Goal: Transaction & Acquisition: Book appointment/travel/reservation

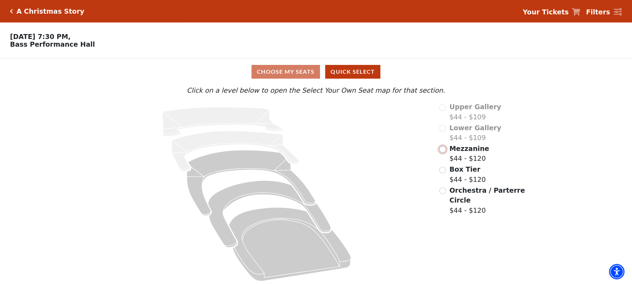
click at [446, 152] on input "Mezzanine$44 - $120\a" at bounding box center [443, 149] width 7 height 7
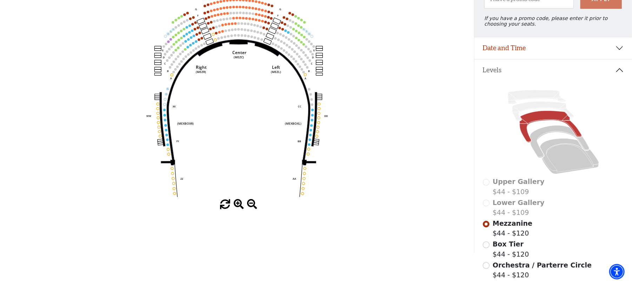
scroll to position [169, 0]
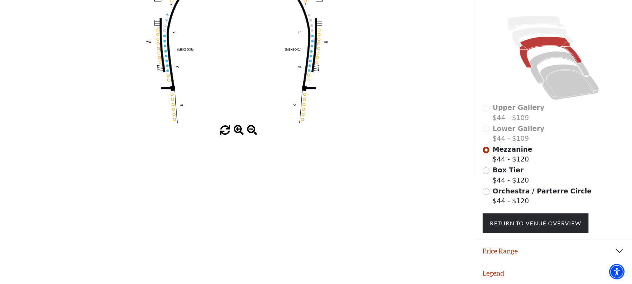
click at [234, 127] on span at bounding box center [239, 130] width 10 height 10
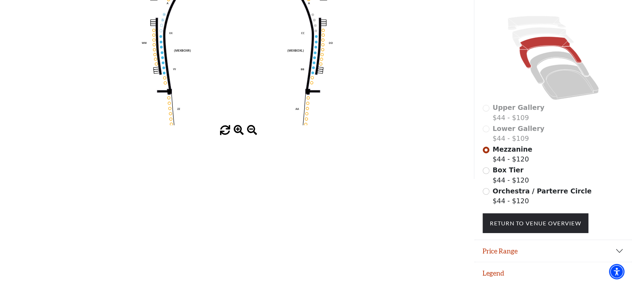
click at [234, 127] on span at bounding box center [239, 130] width 10 height 10
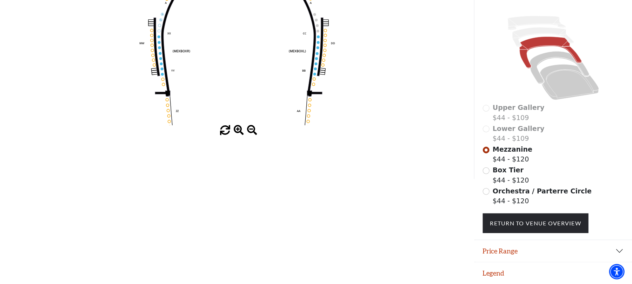
click at [234, 127] on span at bounding box center [239, 130] width 10 height 10
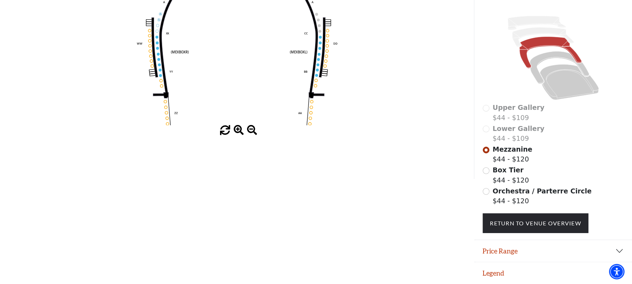
click at [234, 127] on span at bounding box center [239, 130] width 10 height 10
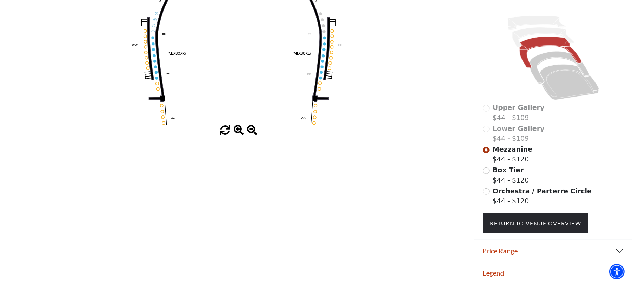
click at [234, 127] on span at bounding box center [239, 130] width 10 height 10
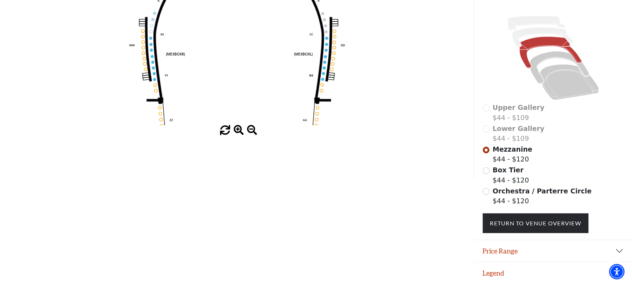
click at [234, 126] on span at bounding box center [239, 130] width 10 height 10
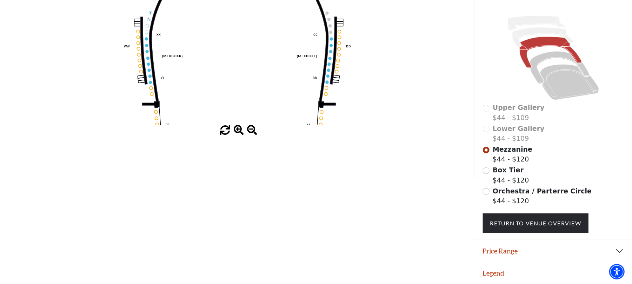
click at [234, 126] on span at bounding box center [239, 130] width 10 height 10
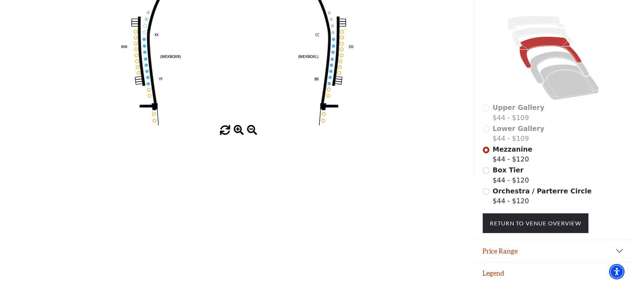
click at [234, 126] on span at bounding box center [239, 130] width 10 height 10
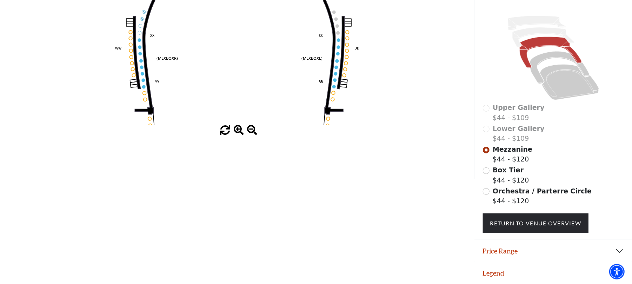
click at [234, 126] on span at bounding box center [239, 130] width 10 height 10
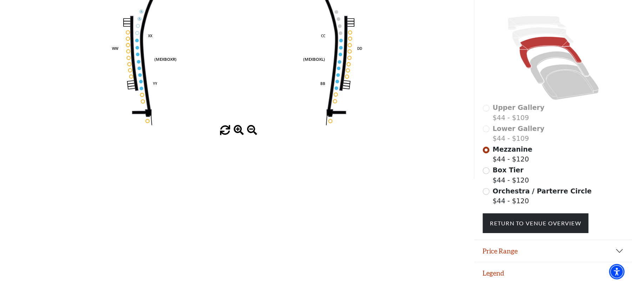
click at [234, 126] on span at bounding box center [239, 130] width 10 height 10
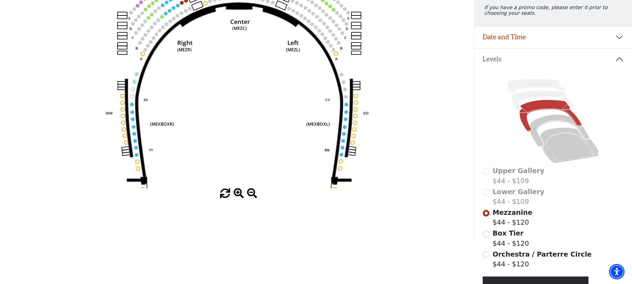
scroll to position [0, 0]
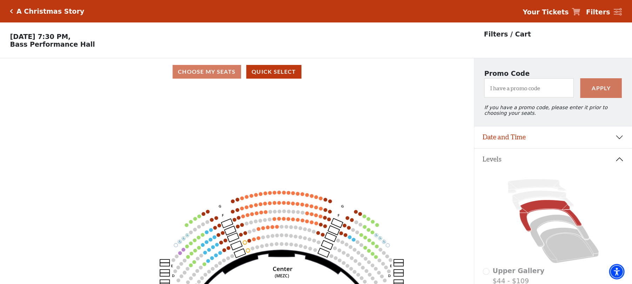
drag, startPoint x: 261, startPoint y: 133, endPoint x: 304, endPoint y: 280, distance: 153.4
click at [304, 280] on icon "Center (MEZC) Right (MEZR) Left (MEZL) (MEXBOXR) (MEXBOXL) XX WW CC DD YY BB ZZ…" at bounding box center [237, 186] width 427 height 203
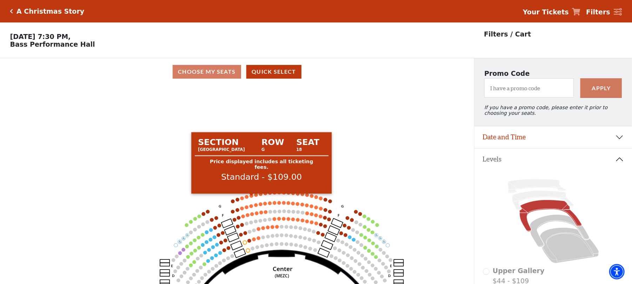
click at [251, 198] on circle at bounding box center [252, 196] width 4 height 4
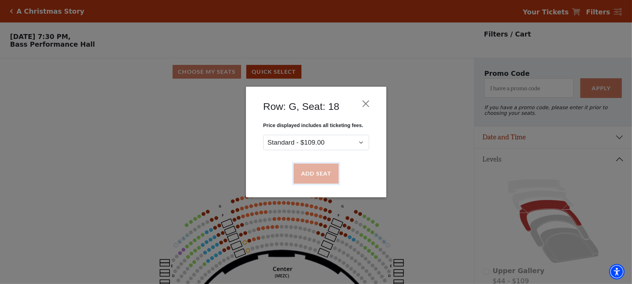
click at [301, 175] on button "Add Seat" at bounding box center [315, 174] width 45 height 20
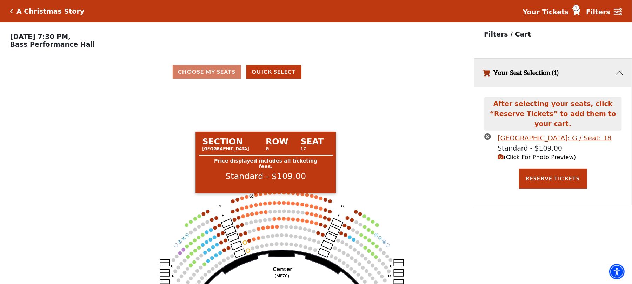
click at [256, 197] on circle at bounding box center [256, 195] width 4 height 4
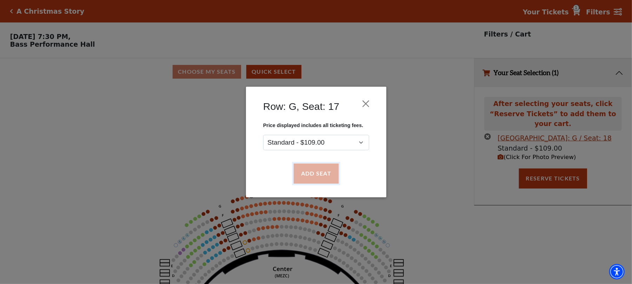
drag, startPoint x: 322, startPoint y: 172, endPoint x: 318, endPoint y: 174, distance: 4.6
click at [321, 173] on button "Add Seat" at bounding box center [315, 174] width 45 height 20
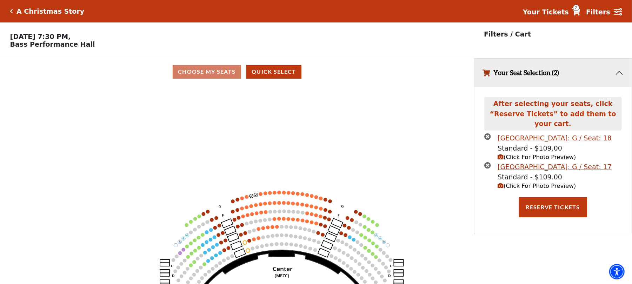
click at [259, 196] on use "Seat Selected" at bounding box center [261, 194] width 4 height 4
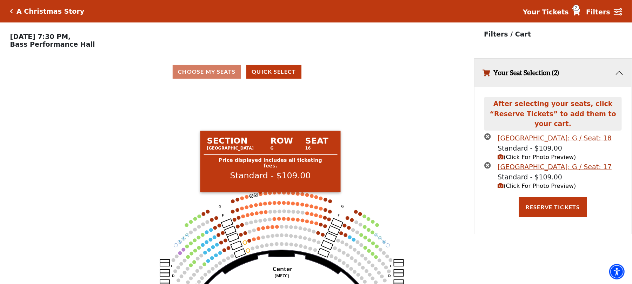
click at [262, 196] on circle at bounding box center [261, 194] width 4 height 4
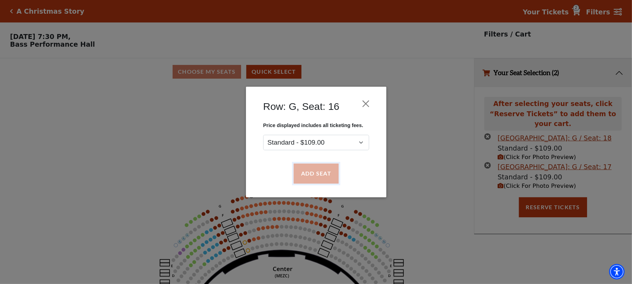
drag, startPoint x: 306, startPoint y: 174, endPoint x: 283, endPoint y: 186, distance: 25.9
click at [305, 174] on button "Add Seat" at bounding box center [315, 174] width 45 height 20
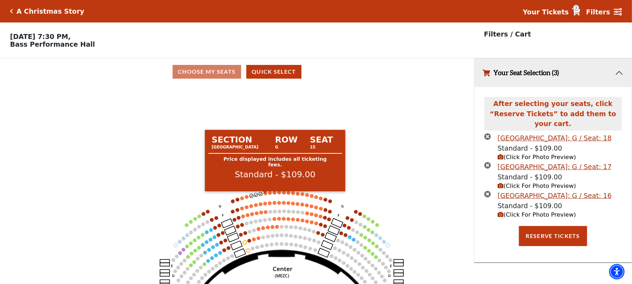
click at [265, 195] on circle at bounding box center [266, 194] width 4 height 4
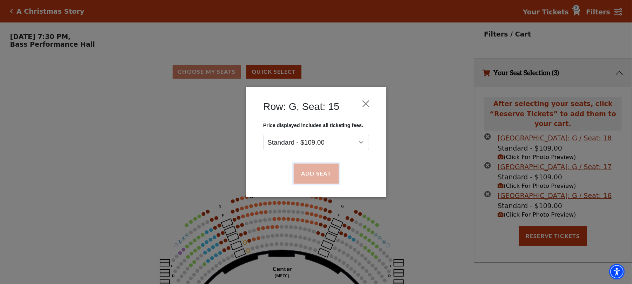
click at [315, 178] on button "Add Seat" at bounding box center [315, 174] width 45 height 20
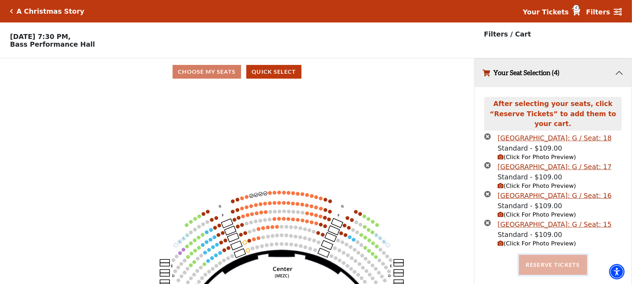
click at [535, 255] on button "Reserve Tickets" at bounding box center [553, 265] width 68 height 20
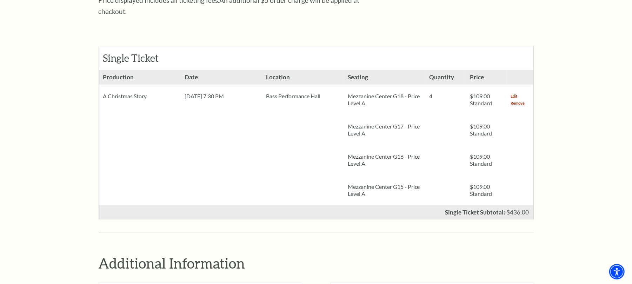
scroll to position [234, 0]
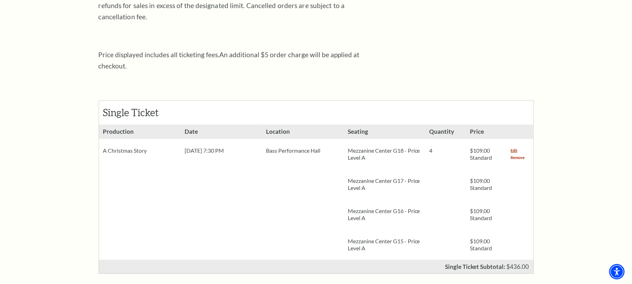
click at [513, 154] on link "Remove" at bounding box center [518, 157] width 14 height 7
